Goal: Information Seeking & Learning: Learn about a topic

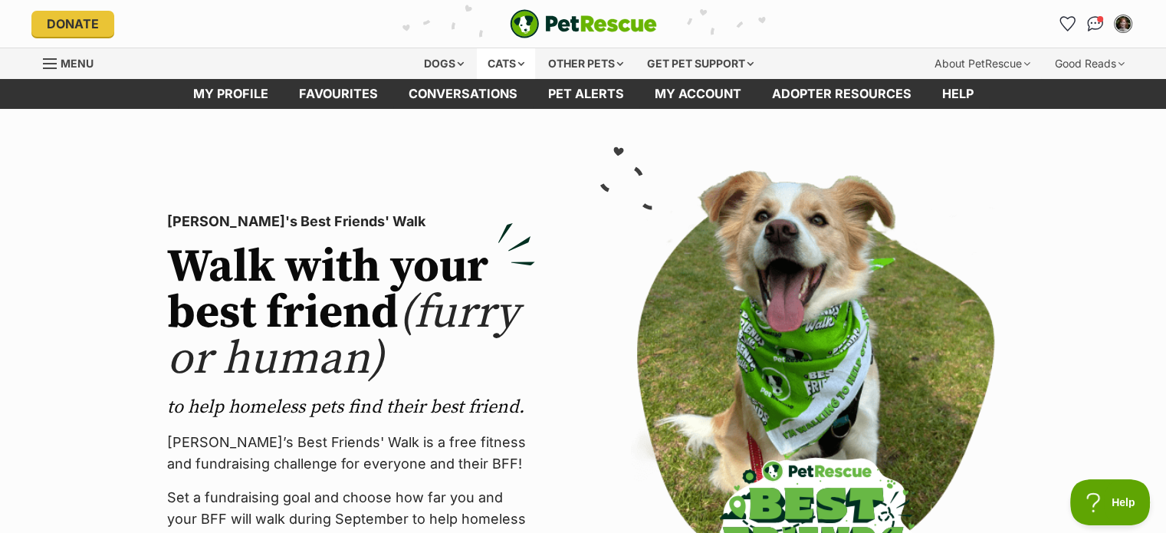
click at [503, 61] on div "Cats" at bounding box center [506, 63] width 58 height 31
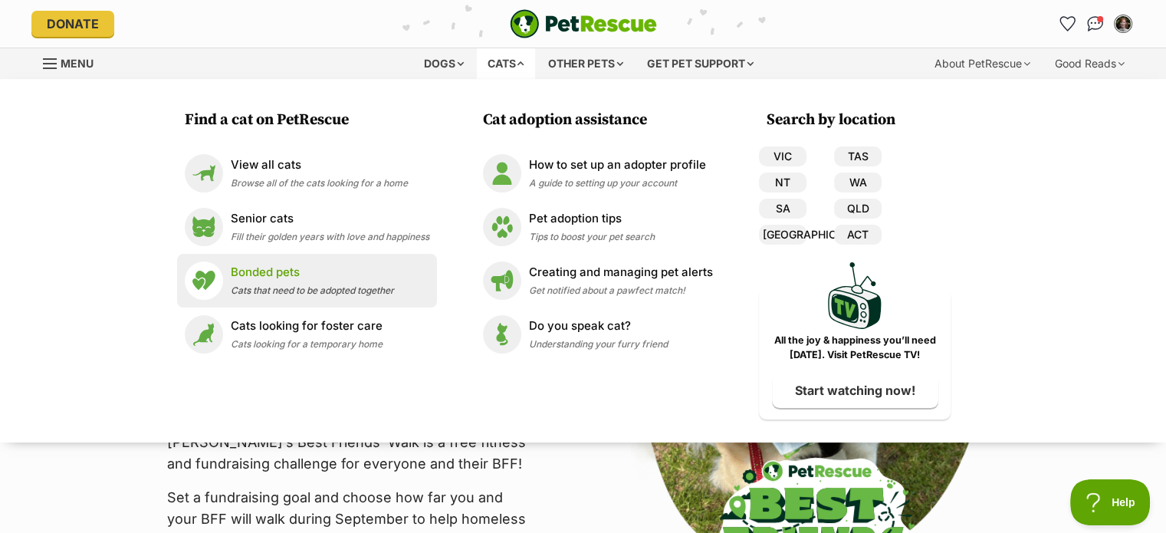
click at [263, 278] on p "Bonded pets" at bounding box center [312, 273] width 163 height 18
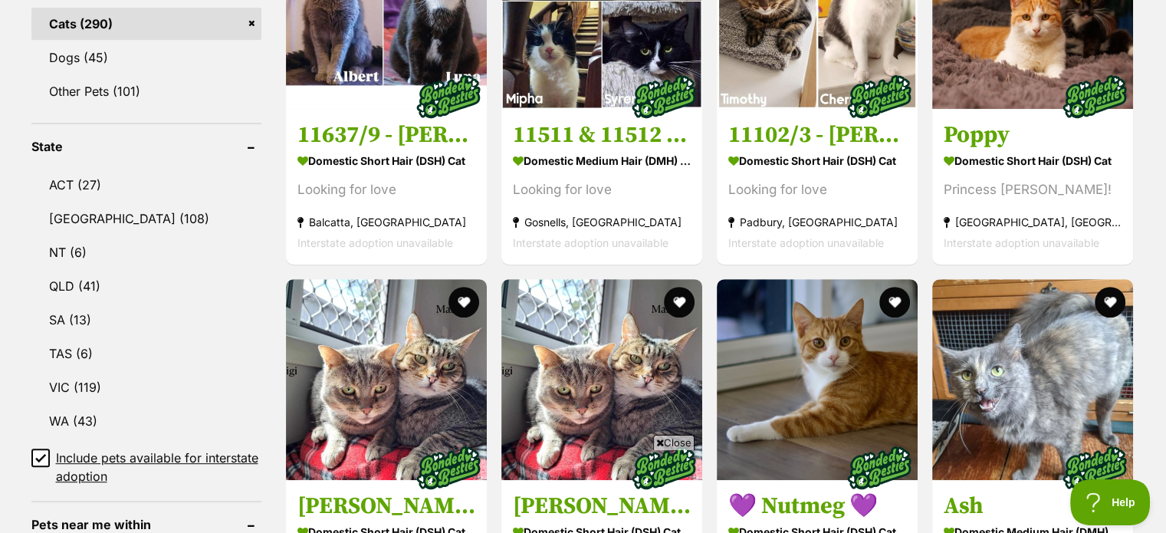
scroll to position [920, 0]
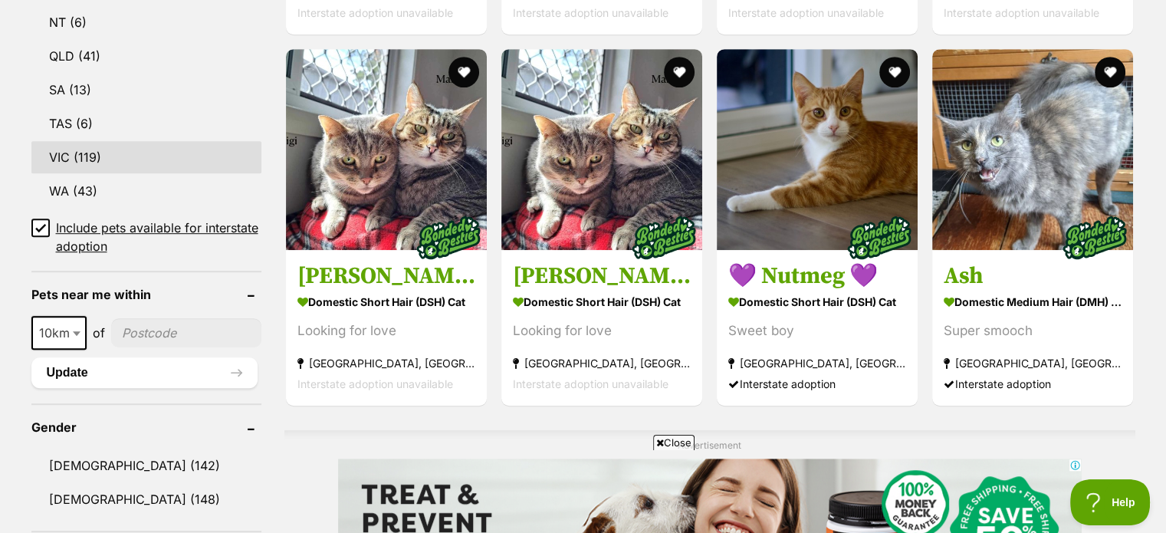
click at [78, 156] on link "VIC (119)" at bounding box center [146, 157] width 230 height 32
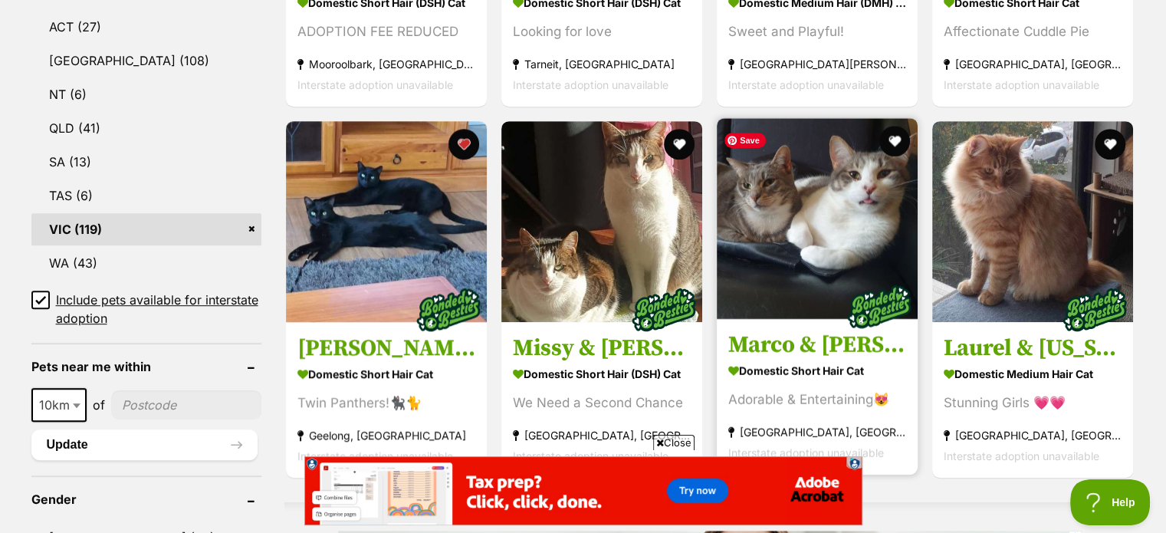
click at [828, 227] on img at bounding box center [817, 218] width 201 height 201
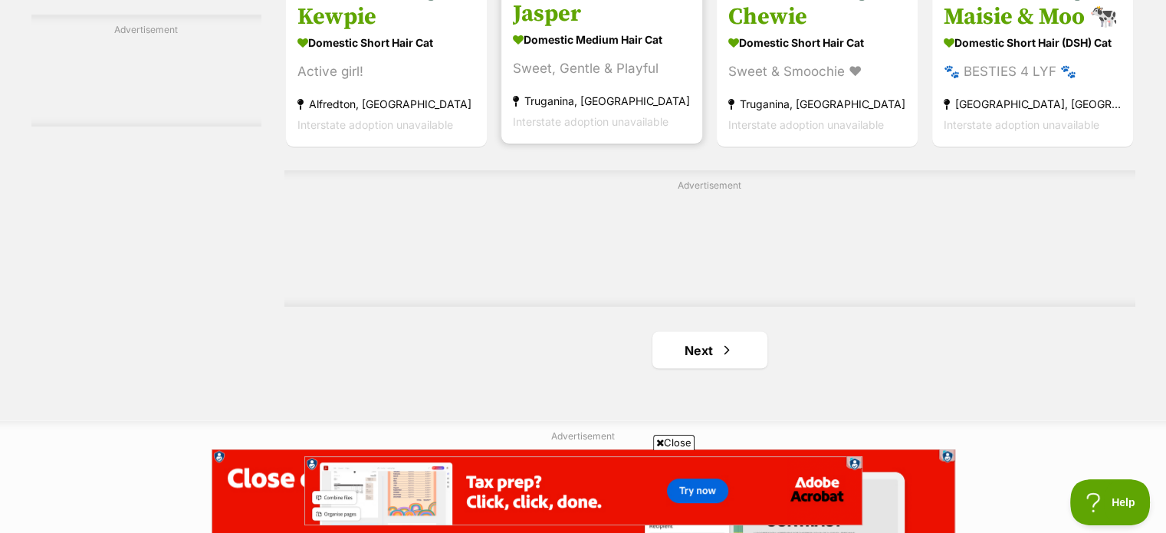
scroll to position [2759, 0]
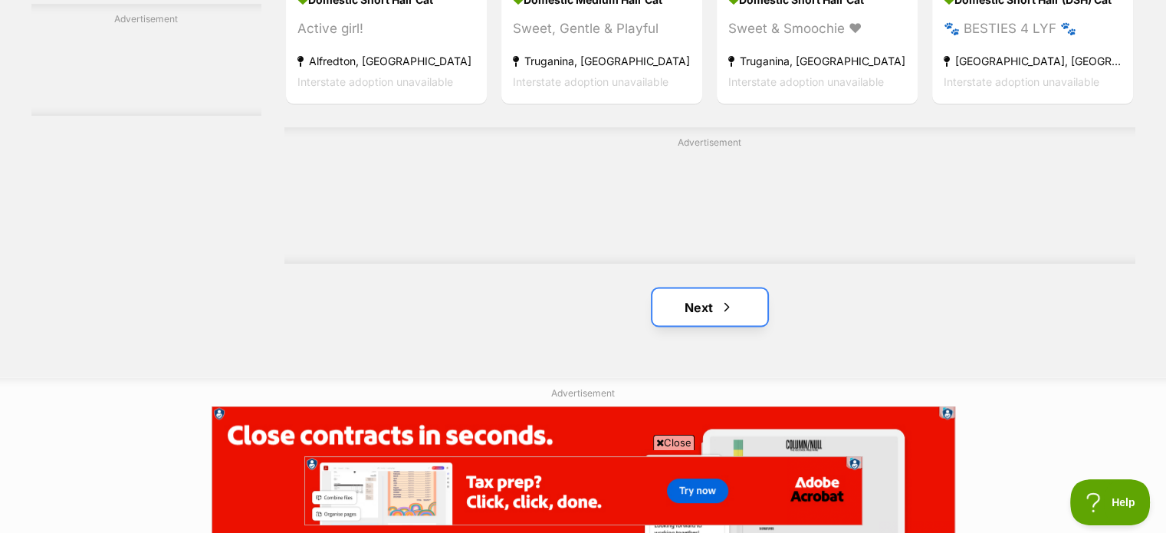
click at [722, 316] on span "Next page" at bounding box center [726, 306] width 15 height 18
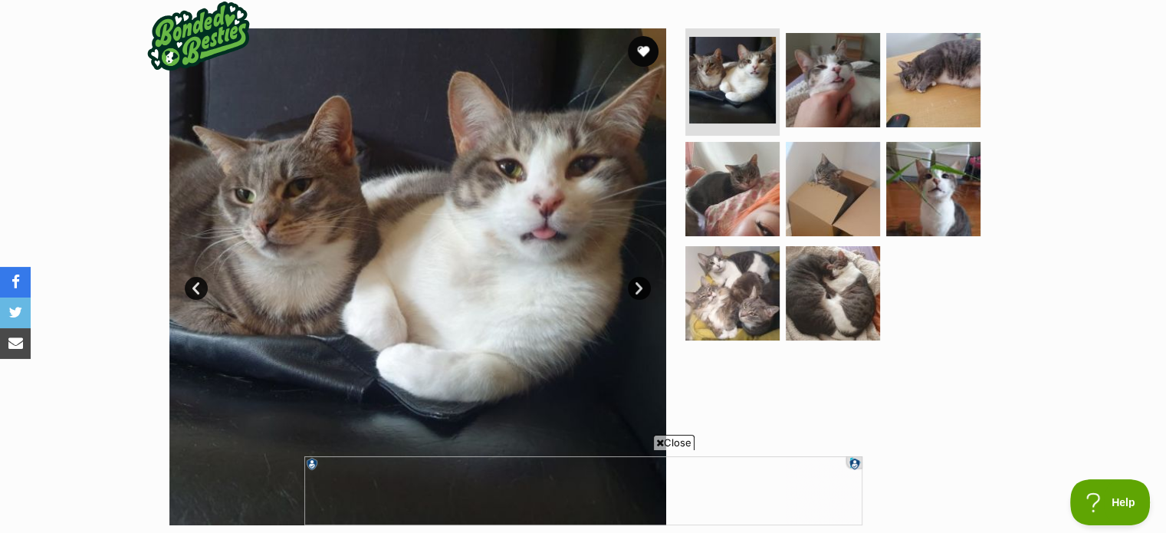
scroll to position [307, 0]
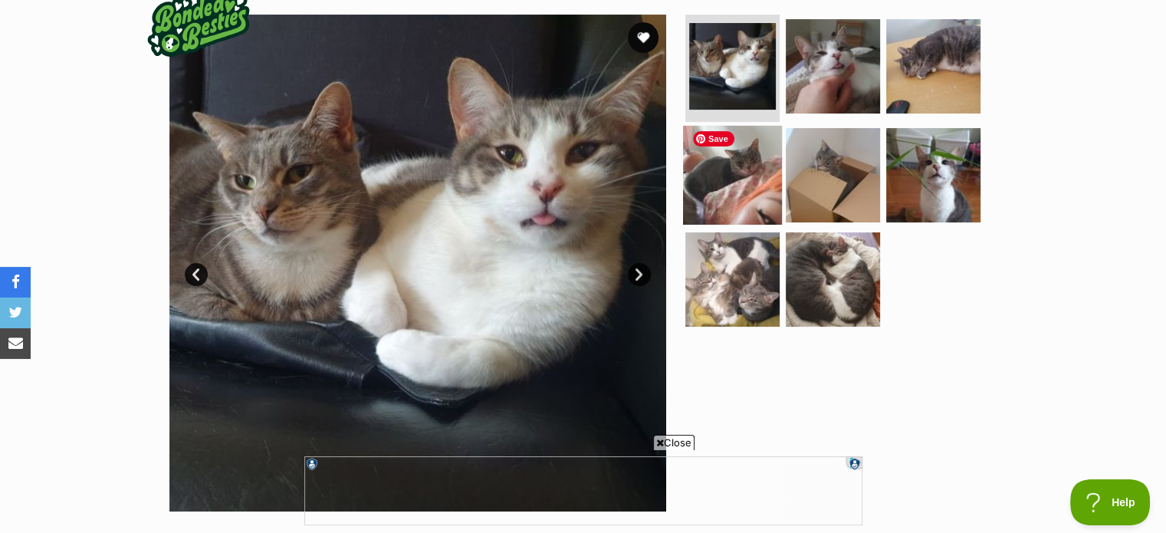
click at [740, 171] on img at bounding box center [732, 175] width 99 height 99
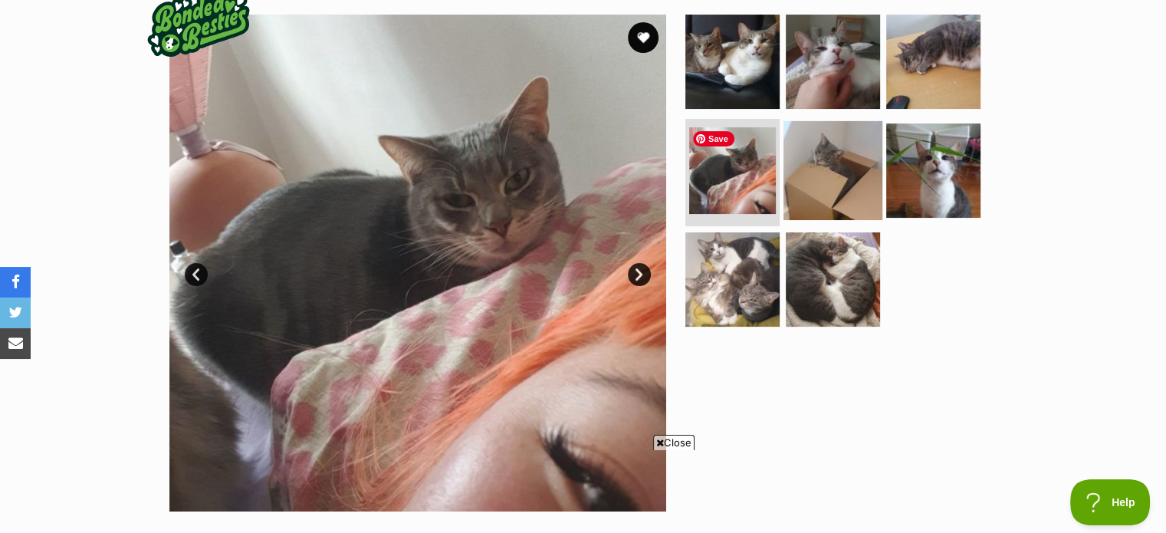
click at [827, 168] on img at bounding box center [832, 170] width 99 height 99
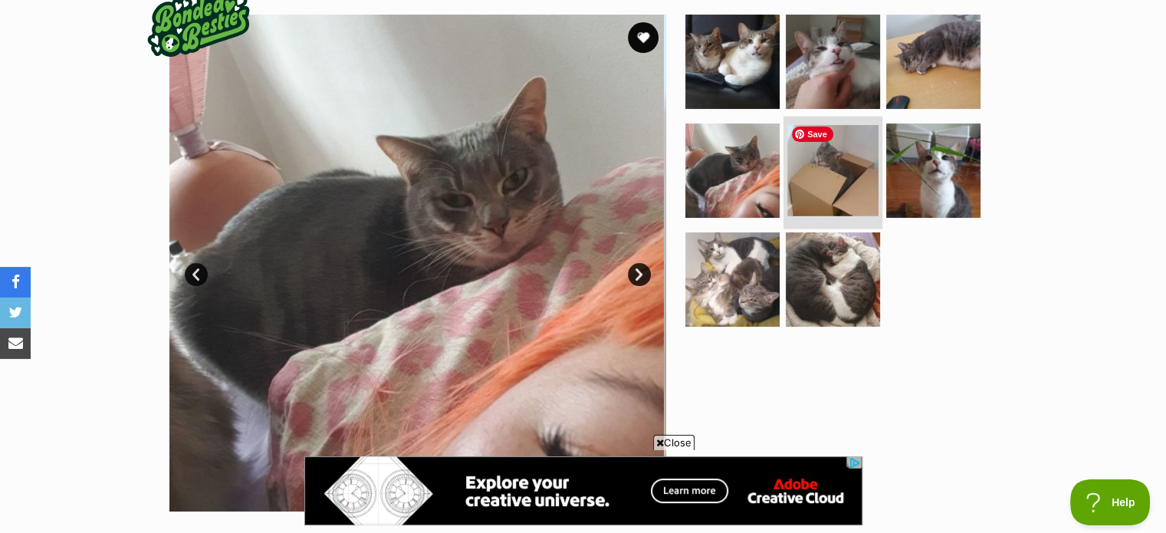
scroll to position [0, 0]
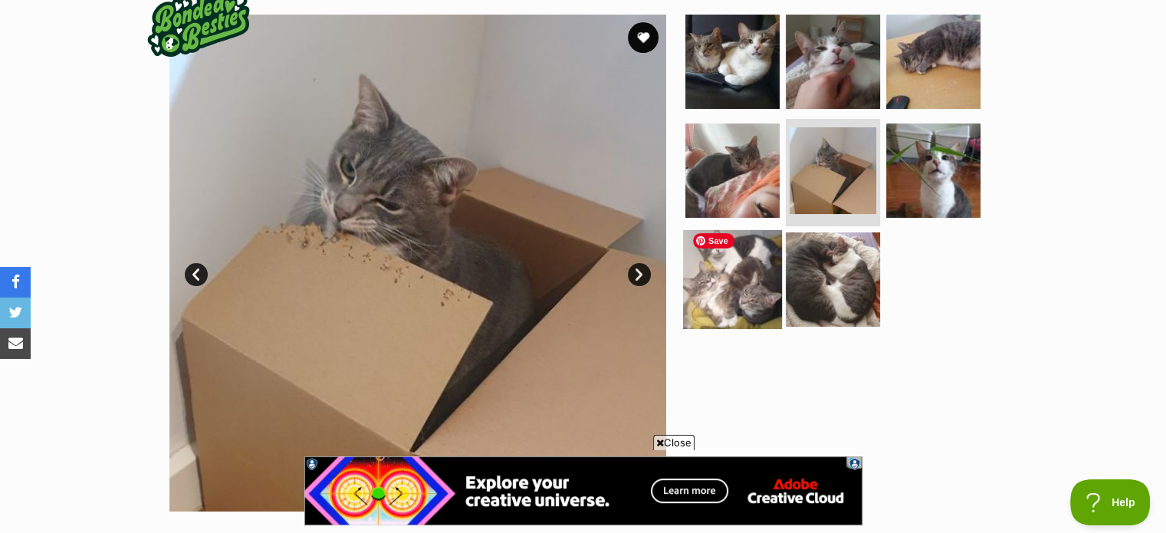
click at [757, 272] on img at bounding box center [732, 279] width 99 height 99
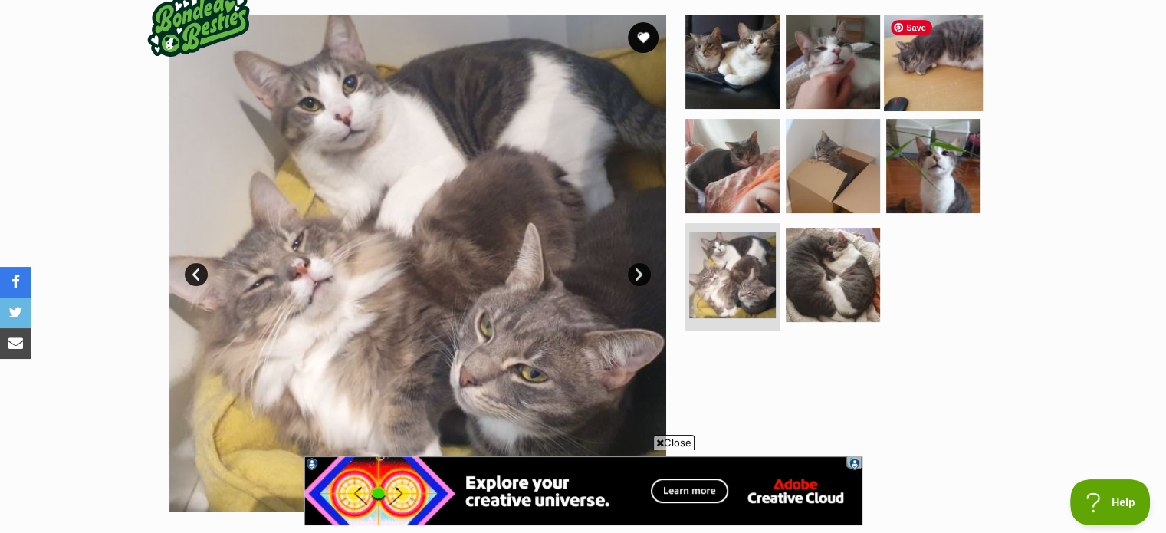
click at [941, 58] on img at bounding box center [933, 61] width 99 height 99
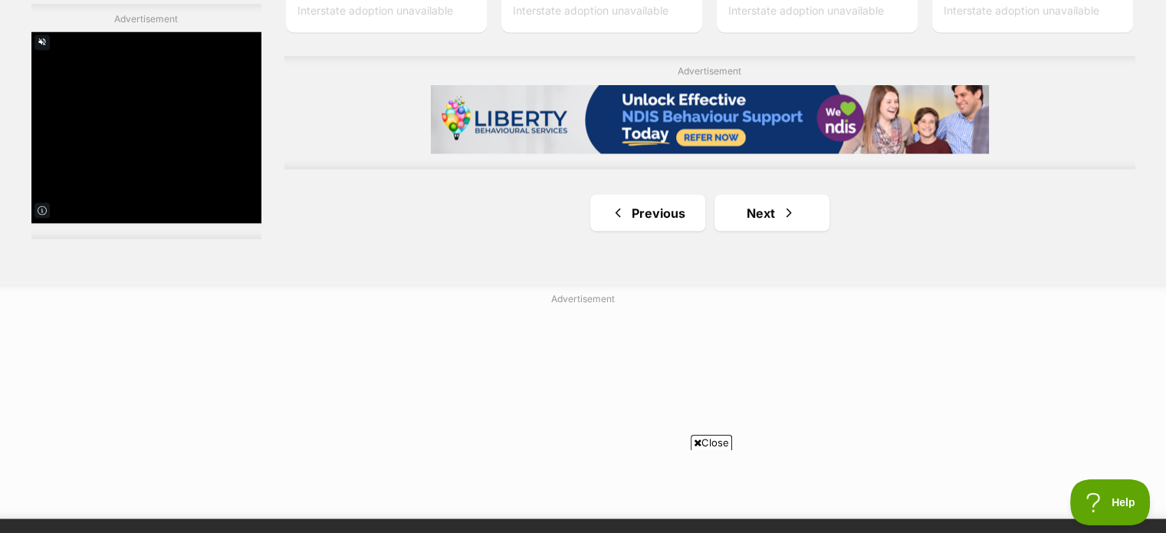
scroll to position [2836, 0]
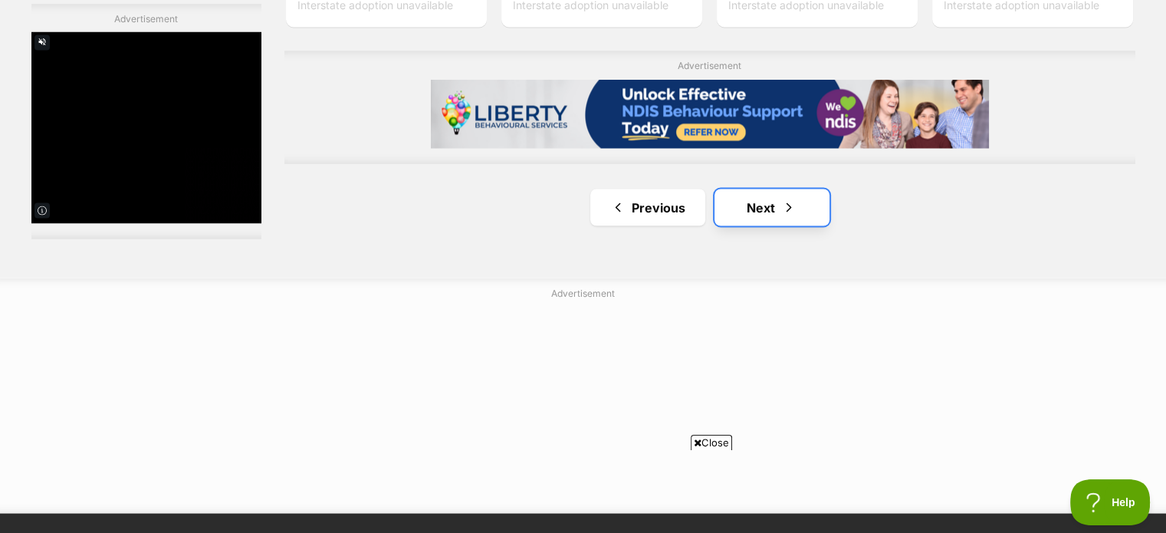
click at [796, 215] on link "Next" at bounding box center [771, 207] width 115 height 37
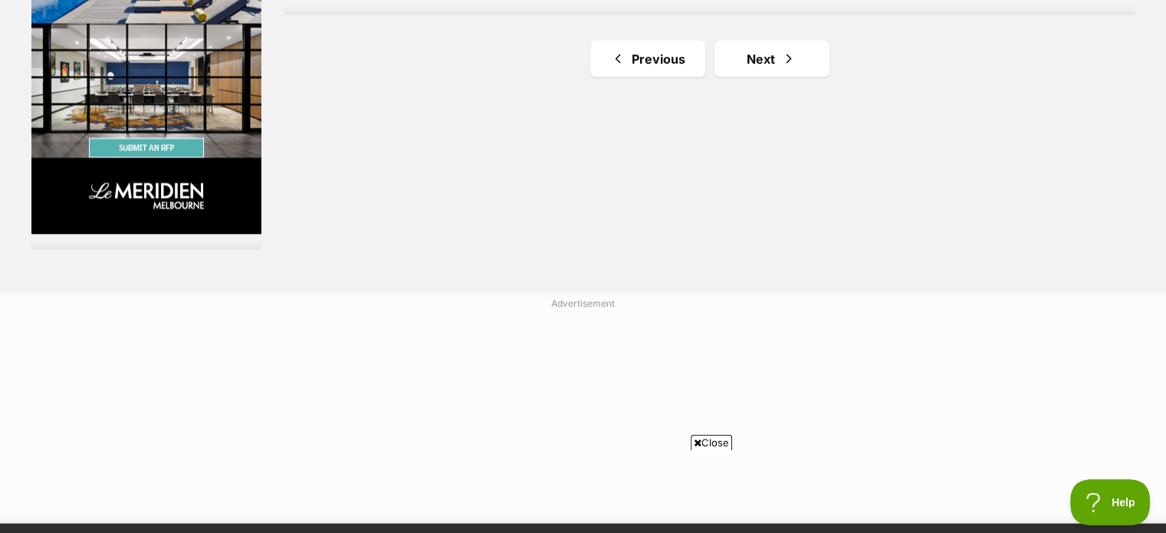
scroll to position [2989, 0]
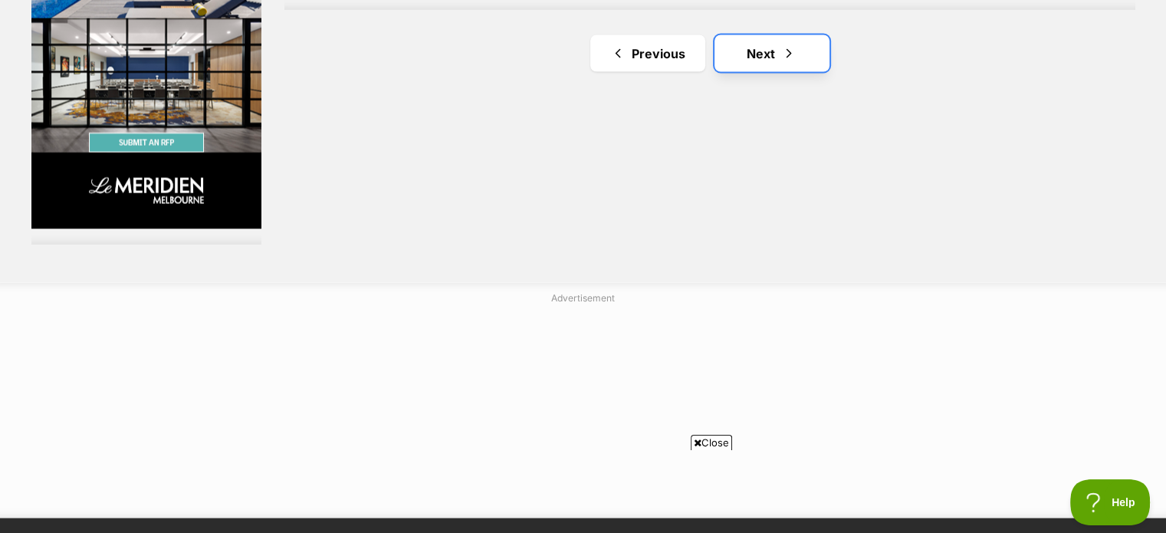
click at [761, 62] on link "Next" at bounding box center [771, 53] width 115 height 37
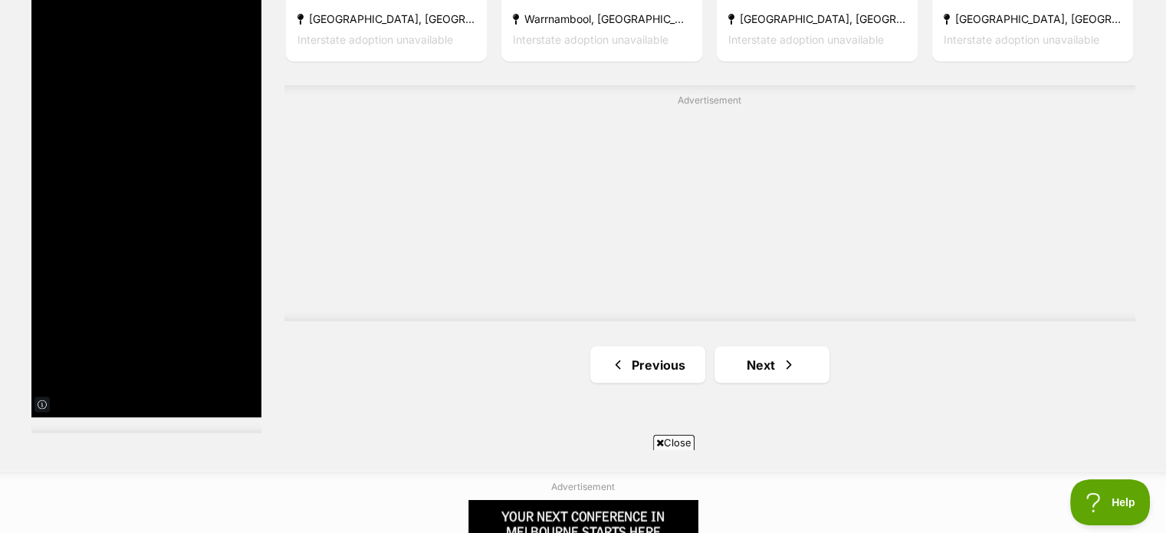
scroll to position [2836, 0]
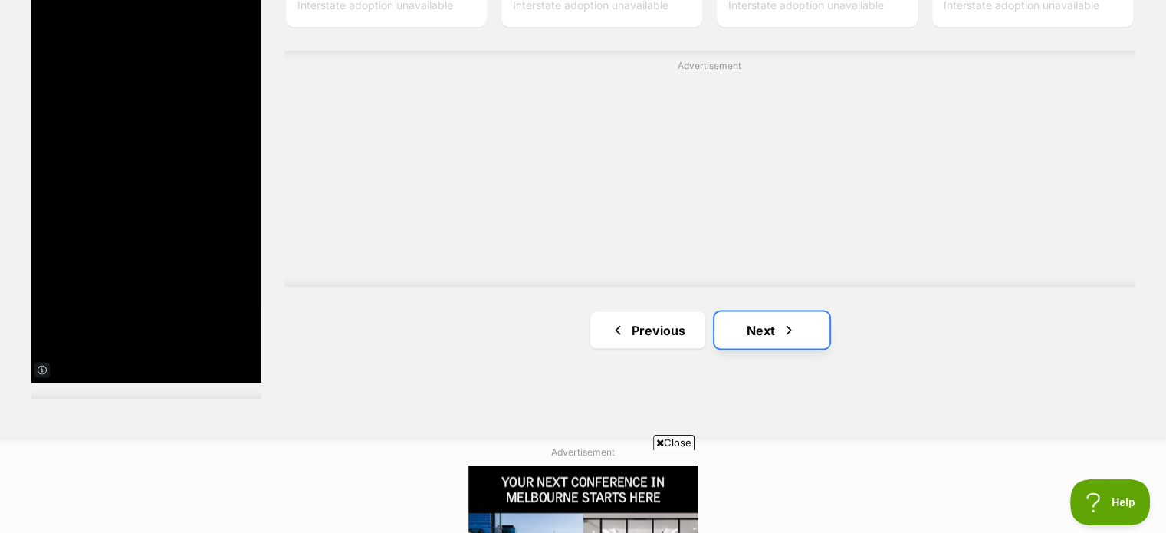
click at [750, 336] on link "Next" at bounding box center [771, 329] width 115 height 37
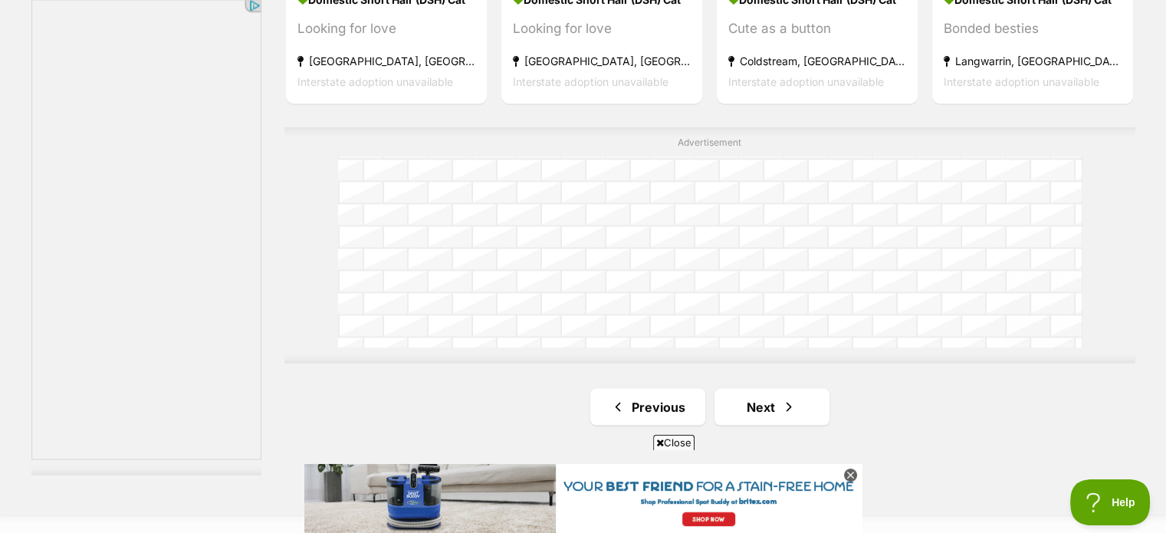
scroll to position [2913, 0]
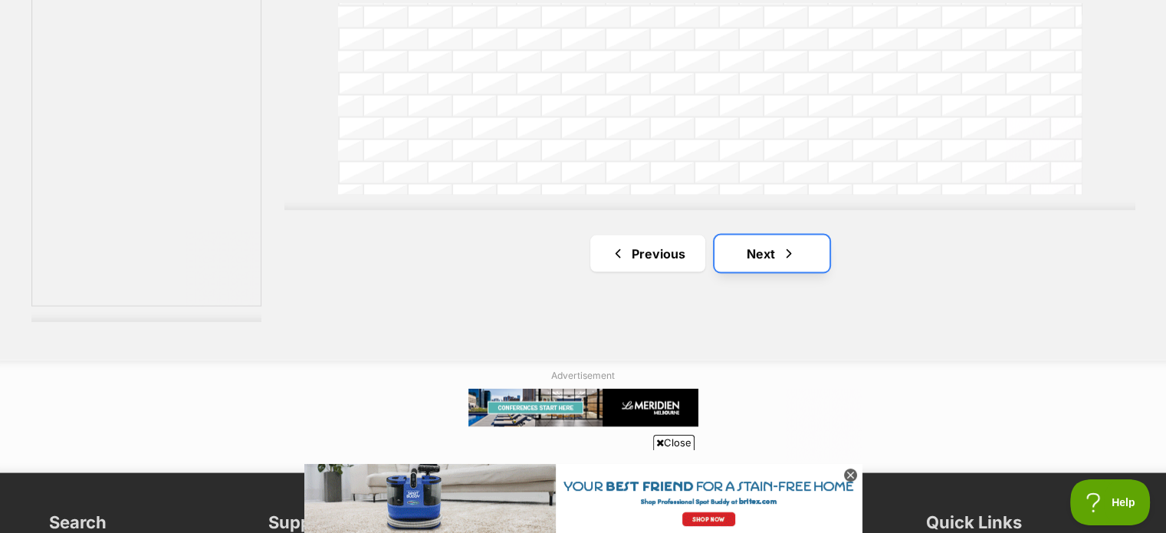
click at [771, 258] on link "Next" at bounding box center [771, 253] width 115 height 37
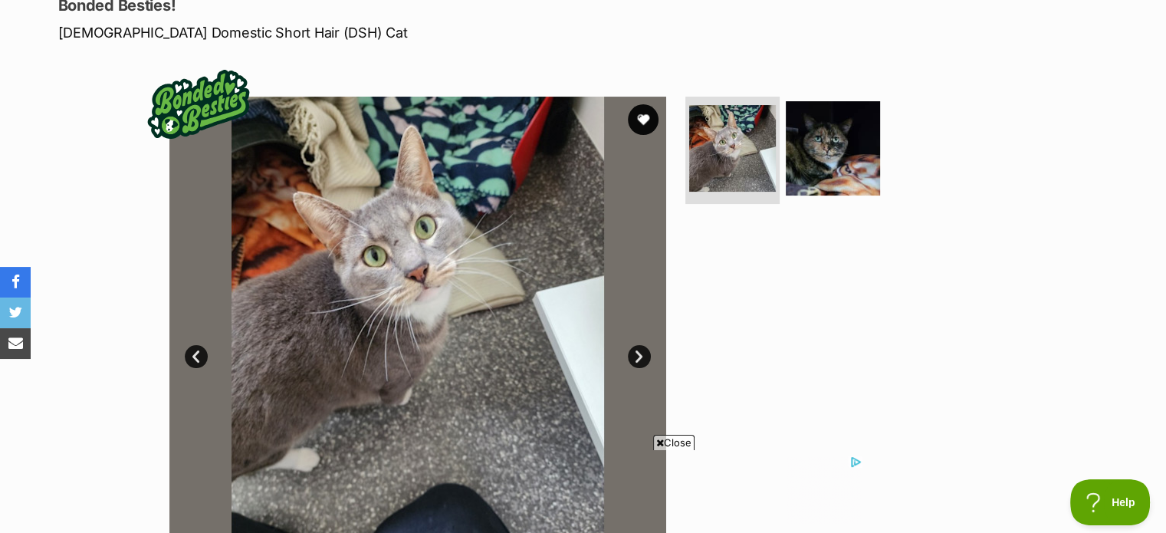
scroll to position [230, 0]
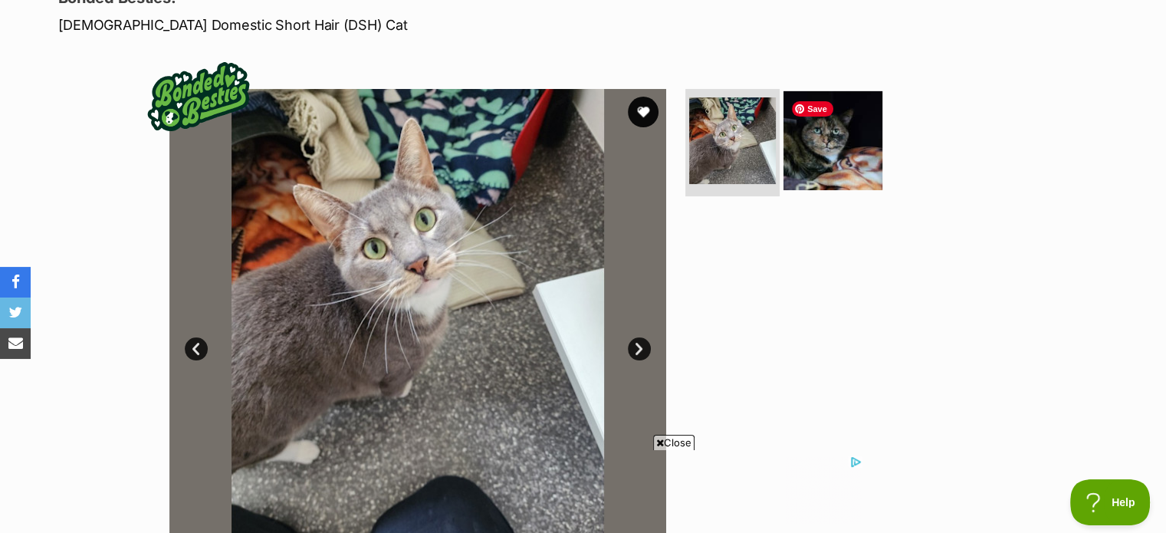
click at [831, 149] on img at bounding box center [832, 140] width 99 height 99
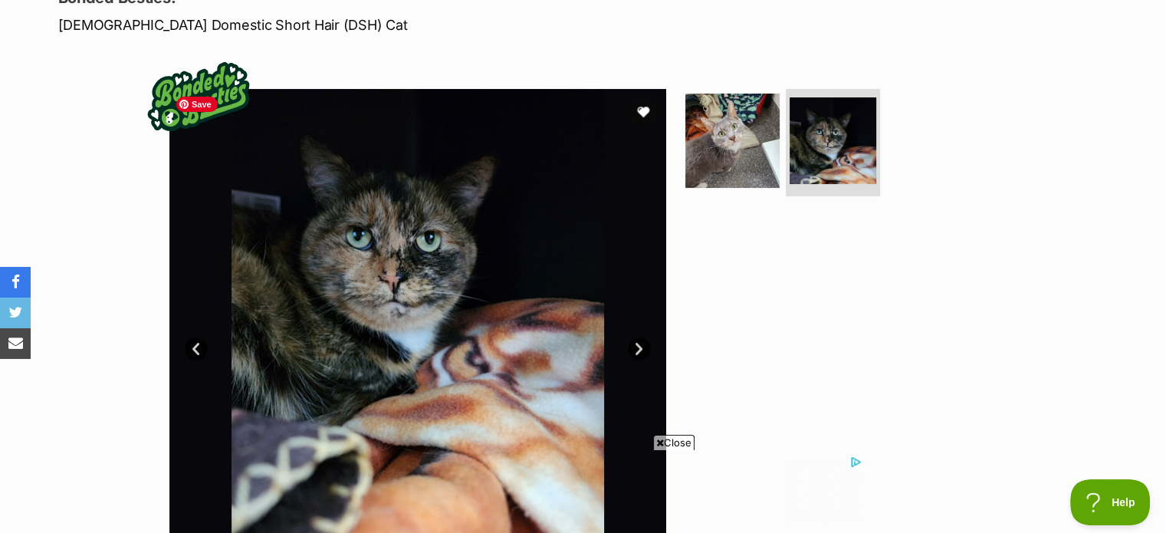
scroll to position [0, 0]
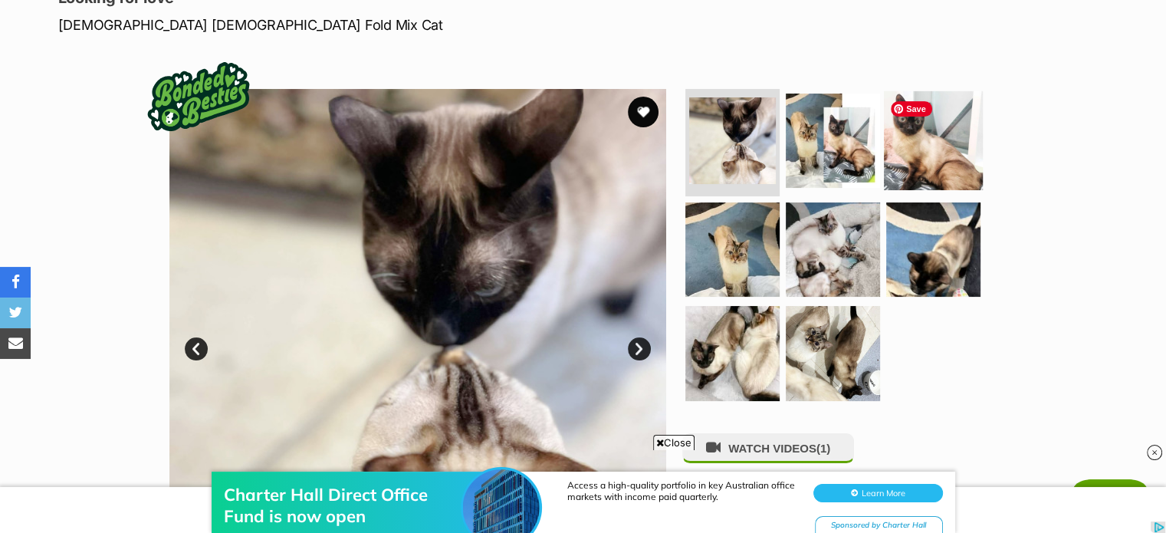
click at [927, 139] on img at bounding box center [933, 140] width 99 height 99
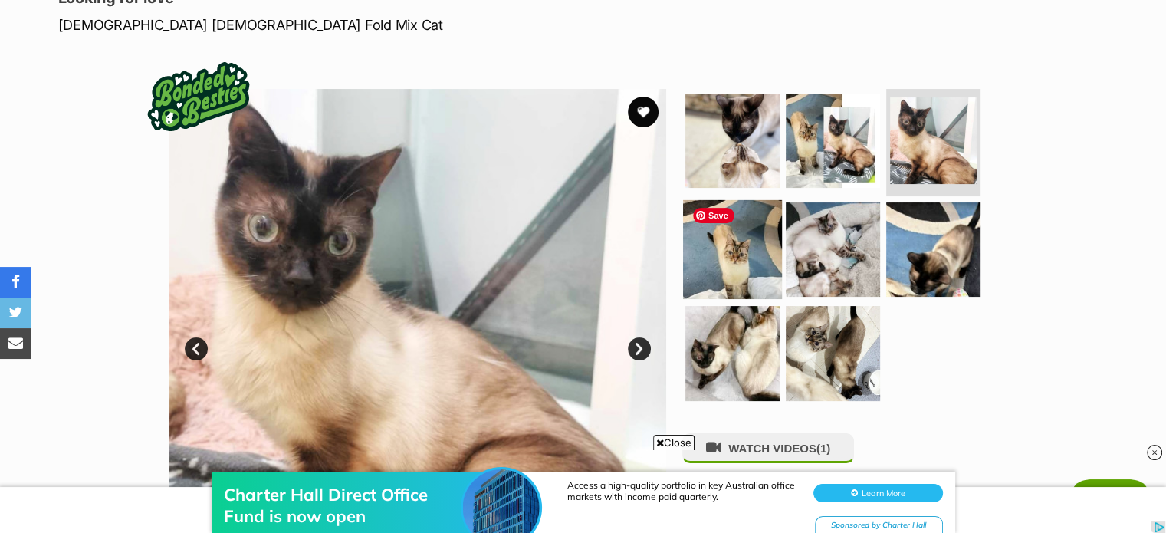
click at [730, 257] on img at bounding box center [732, 248] width 99 height 99
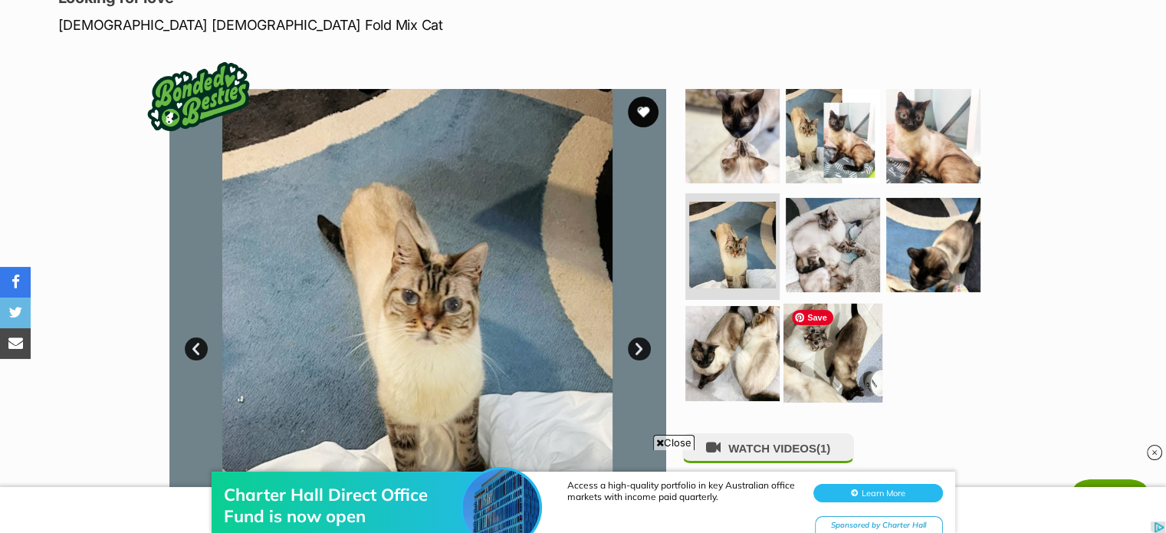
click at [818, 340] on img at bounding box center [832, 353] width 99 height 99
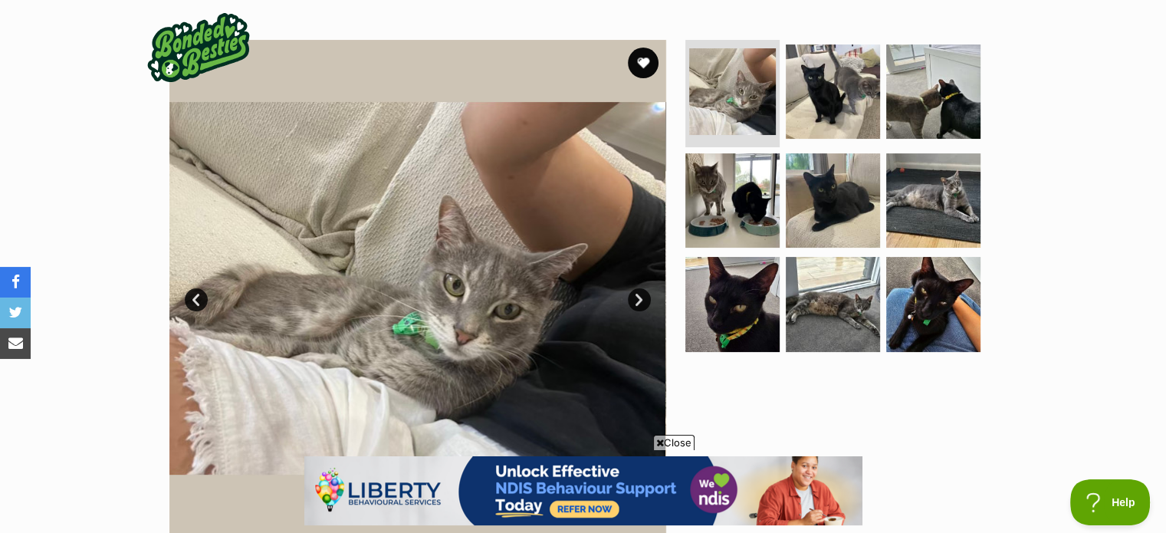
scroll to position [307, 0]
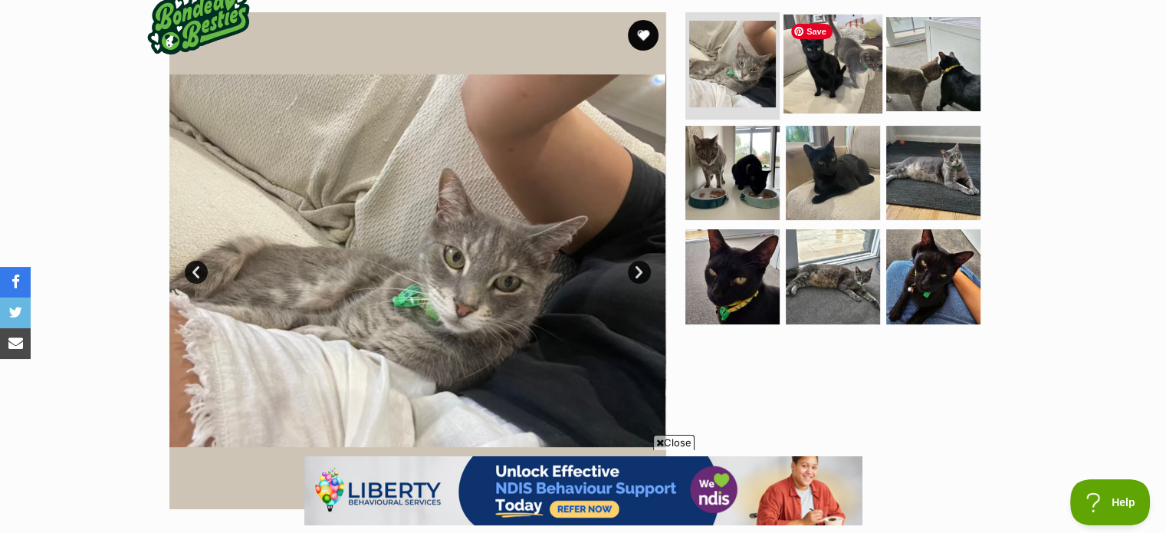
click at [848, 82] on img at bounding box center [832, 64] width 99 height 99
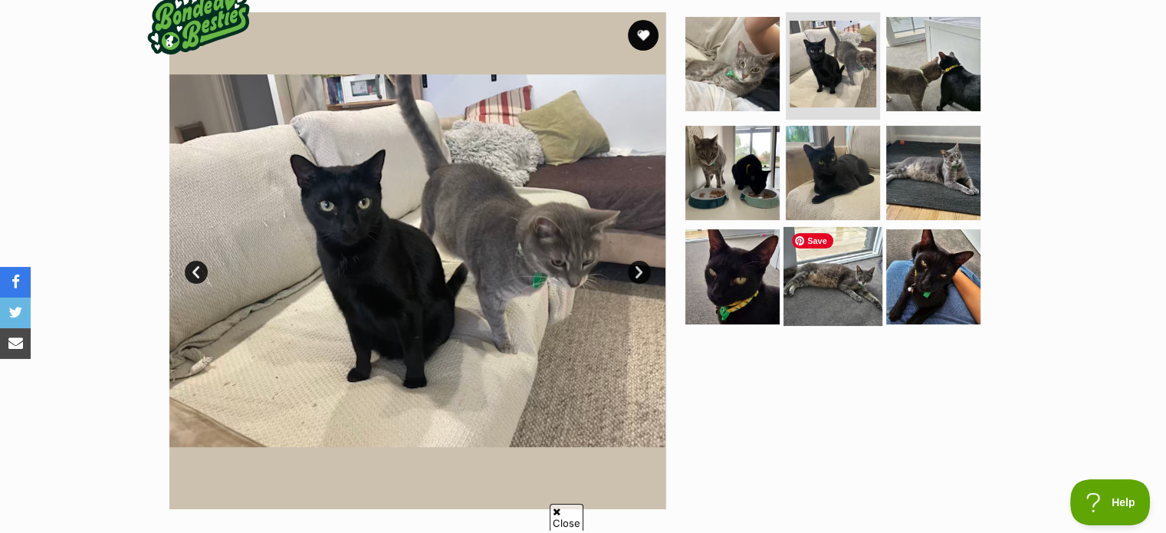
click at [837, 296] on img at bounding box center [832, 276] width 99 height 99
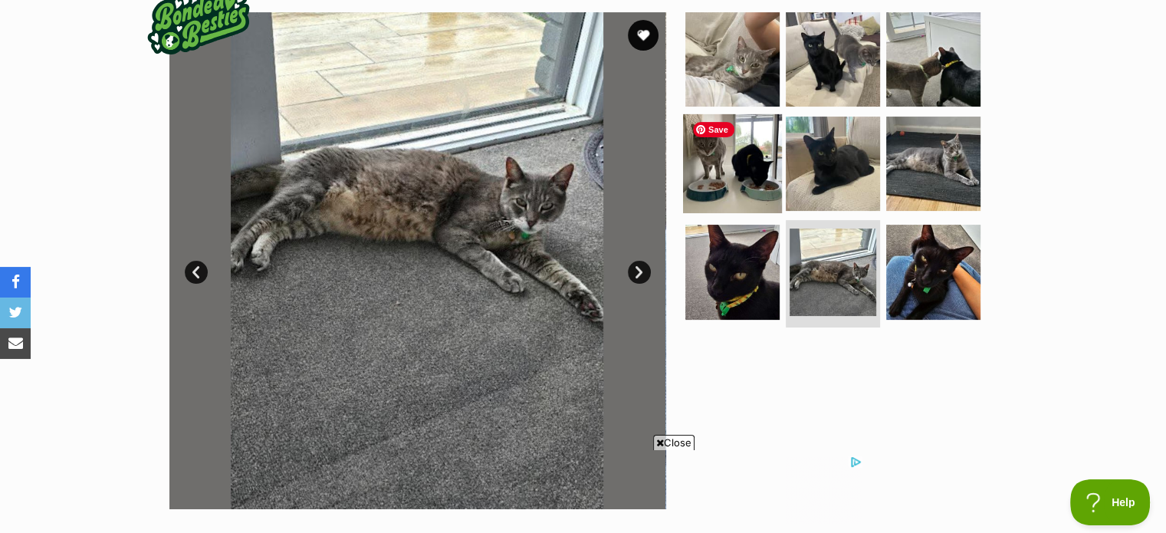
scroll to position [0, 0]
click at [747, 165] on img at bounding box center [732, 162] width 99 height 99
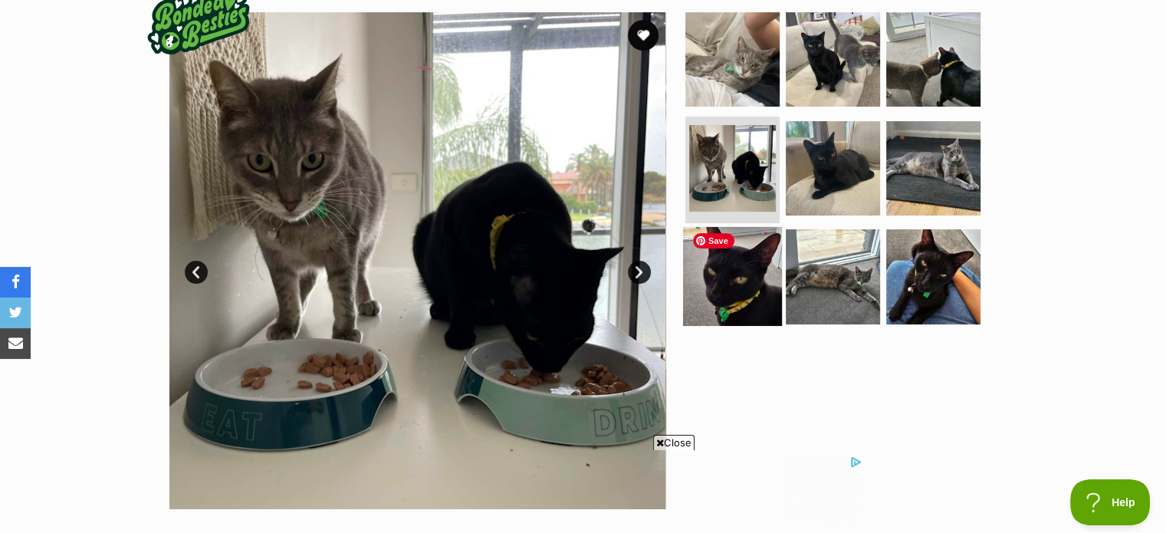
click at [743, 279] on img at bounding box center [732, 276] width 99 height 99
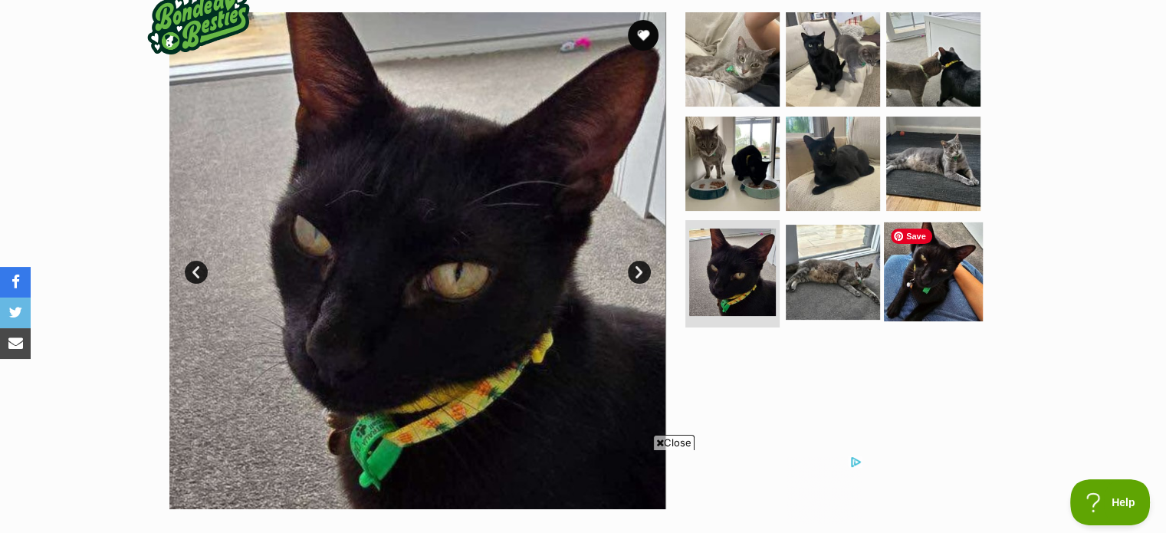
click at [925, 258] on img at bounding box center [933, 271] width 99 height 99
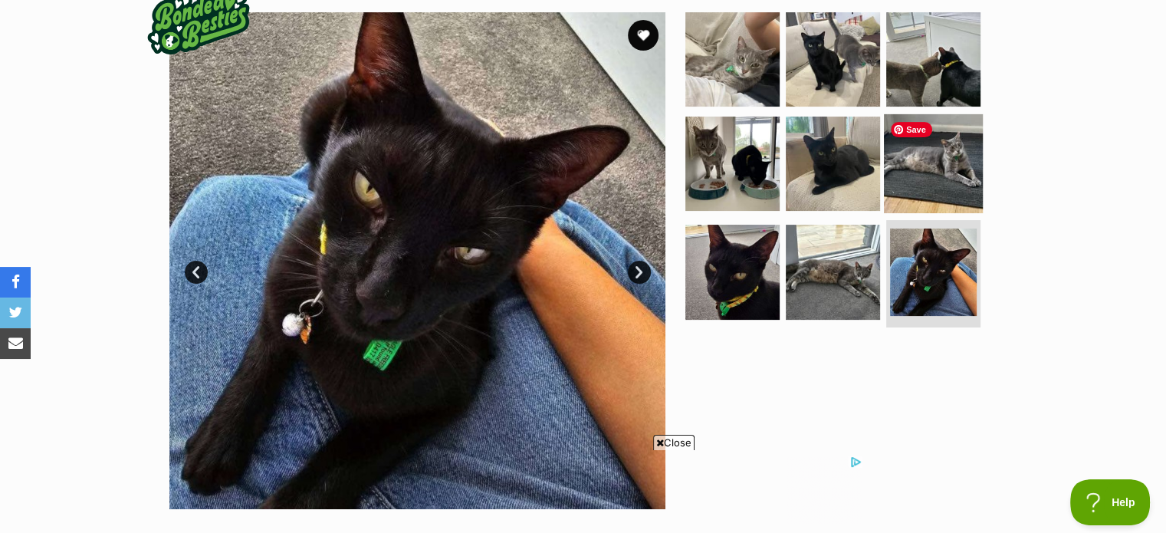
click at [930, 167] on img at bounding box center [933, 162] width 99 height 99
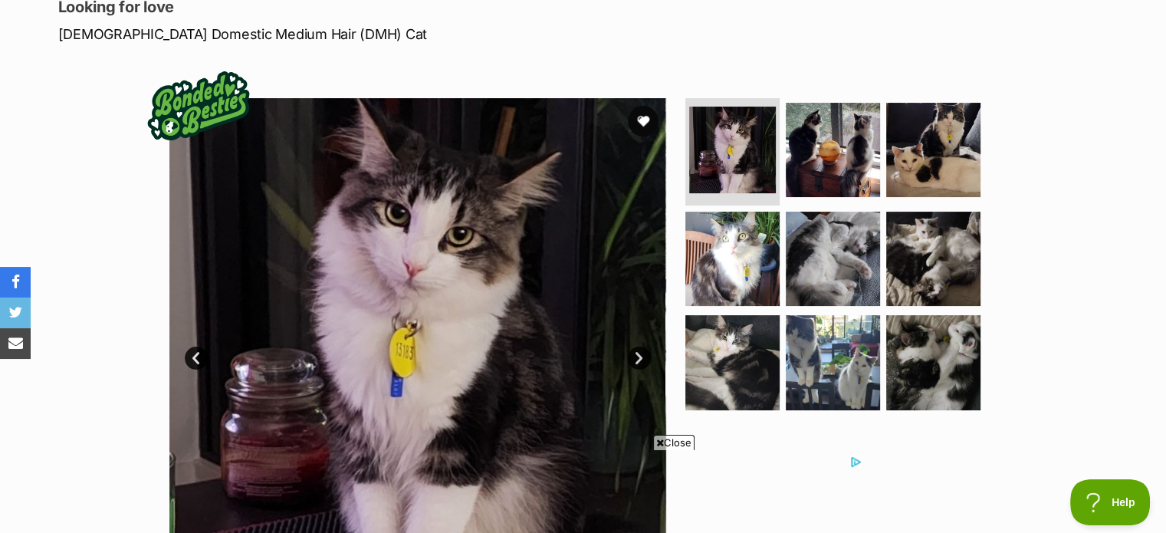
scroll to position [230, 0]
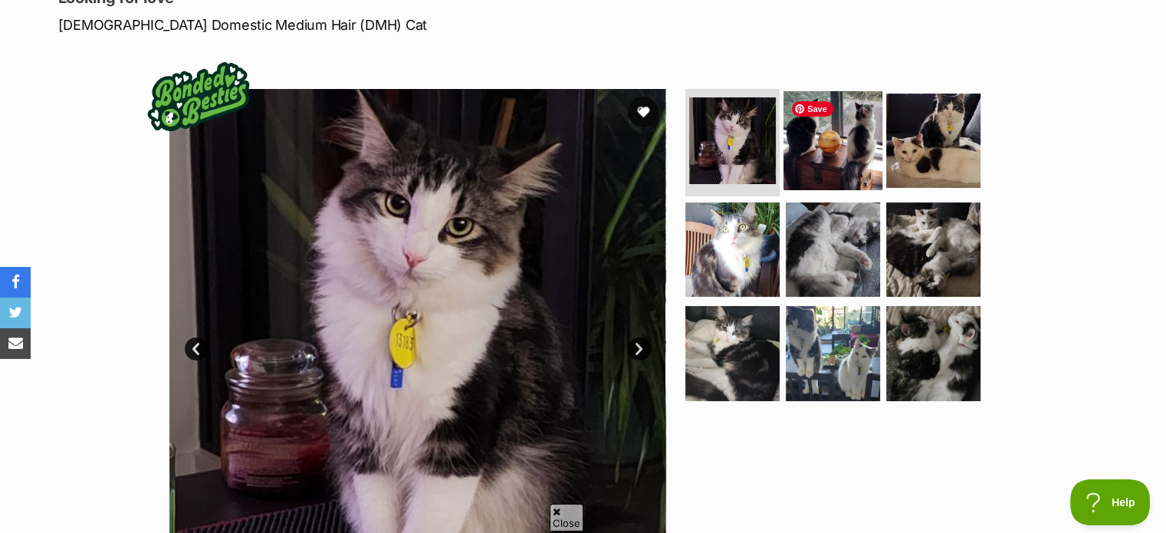
click at [832, 158] on img at bounding box center [832, 140] width 99 height 99
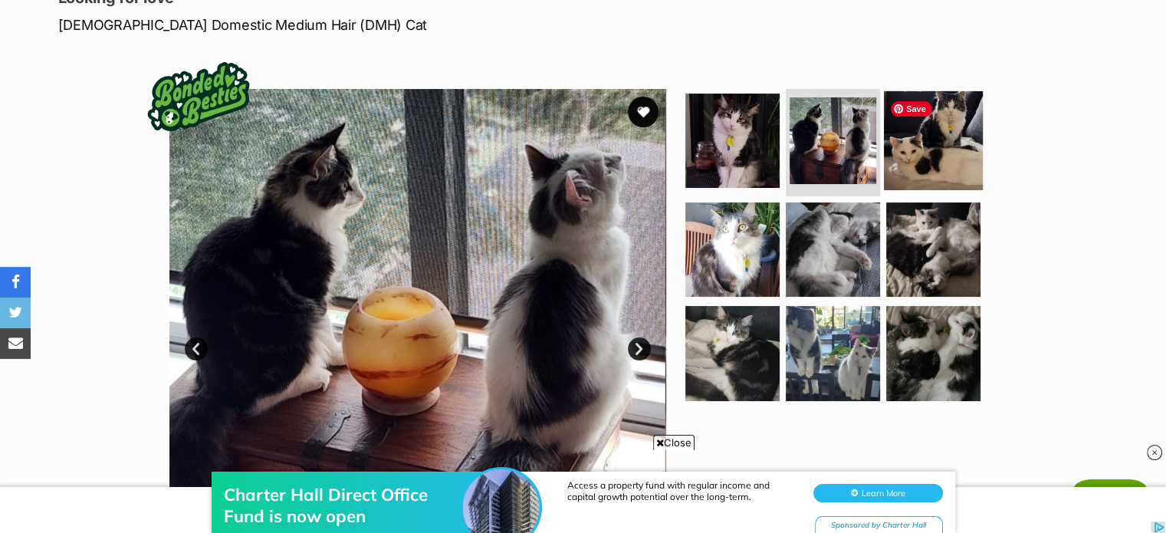
scroll to position [0, 0]
click at [937, 157] on img at bounding box center [933, 140] width 99 height 99
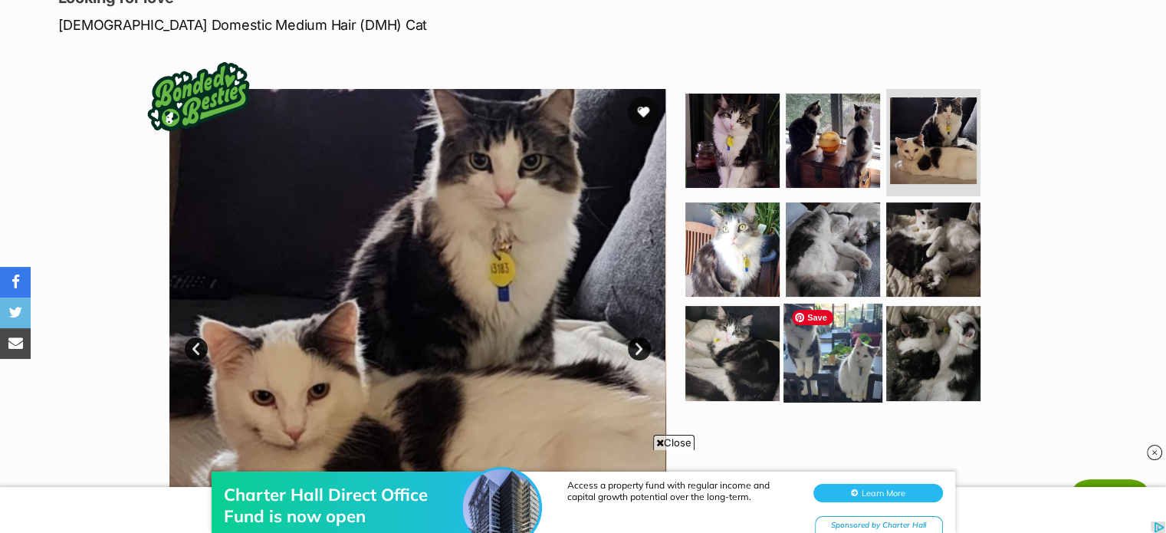
click at [837, 363] on img at bounding box center [832, 353] width 99 height 99
